Goal: Answer question/provide support: Share knowledge or assist other users

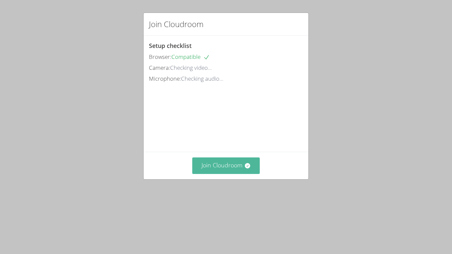
click at [229, 174] on button "Join Cloudroom" at bounding box center [226, 166] width 68 height 16
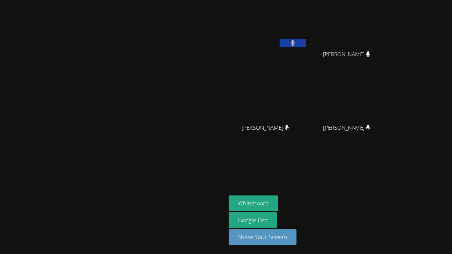
click at [223, 202] on div at bounding box center [113, 189] width 221 height 26
click at [163, 160] on video at bounding box center [112, 114] width 99 height 124
click at [63, 143] on video at bounding box center [112, 114] width 99 height 124
click at [279, 208] on button "Whiteboard" at bounding box center [254, 204] width 50 height 16
click at [163, 158] on video at bounding box center [112, 114] width 99 height 124
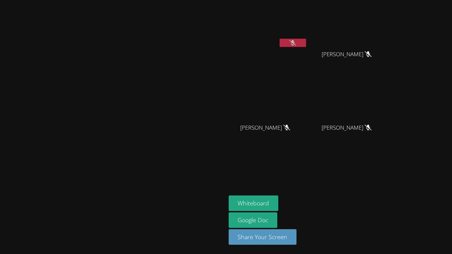
click at [163, 76] on video at bounding box center [112, 114] width 99 height 124
click at [306, 46] on button at bounding box center [293, 43] width 26 height 8
click at [306, 44] on button at bounding box center [293, 43] width 26 height 8
click at [297, 235] on button "Share Your Screen" at bounding box center [263, 237] width 68 height 16
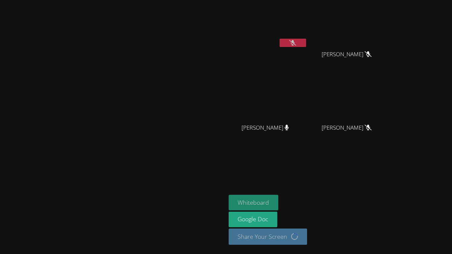
click at [279, 206] on button "Whiteboard" at bounding box center [254, 203] width 50 height 16
click at [306, 44] on button at bounding box center [293, 43] width 26 height 8
click at [295, 45] on icon at bounding box center [293, 43] width 4 height 6
click at [306, 44] on button at bounding box center [293, 43] width 26 height 8
click at [296, 40] on icon at bounding box center [292, 43] width 7 height 6
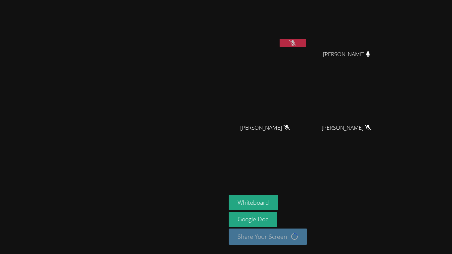
click at [306, 41] on button at bounding box center [293, 43] width 26 height 8
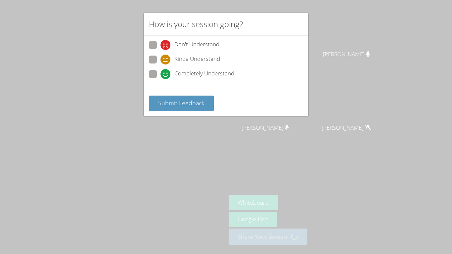
click at [160, 70] on label "Completely Understand" at bounding box center [191, 74] width 85 height 9
click at [161, 70] on input "Completely Understand" at bounding box center [164, 73] width 6 height 6
radio input "true"
click at [184, 107] on button "Submit Feedback" at bounding box center [181, 104] width 65 height 16
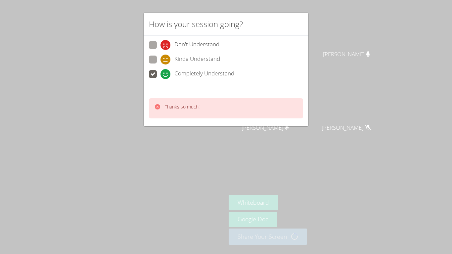
click at [168, 153] on div "How is your session going? Don't Understand Kinda Understand Completely Underst…" at bounding box center [226, 127] width 452 height 254
click at [182, 110] on p "Thanks so much!" at bounding box center [182, 107] width 35 height 7
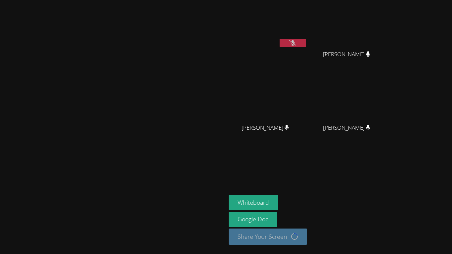
click at [163, 100] on video at bounding box center [112, 114] width 99 height 124
